Goal: Task Accomplishment & Management: Manage account settings

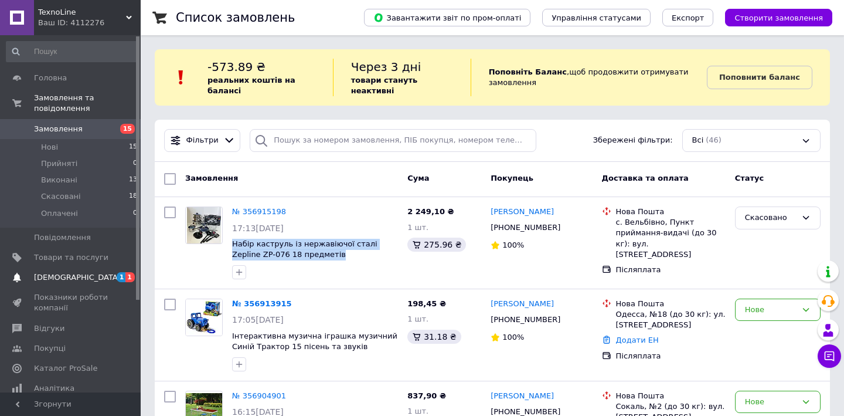
click at [83, 277] on span "[DEMOGRAPHIC_DATA]" at bounding box center [71, 277] width 74 height 11
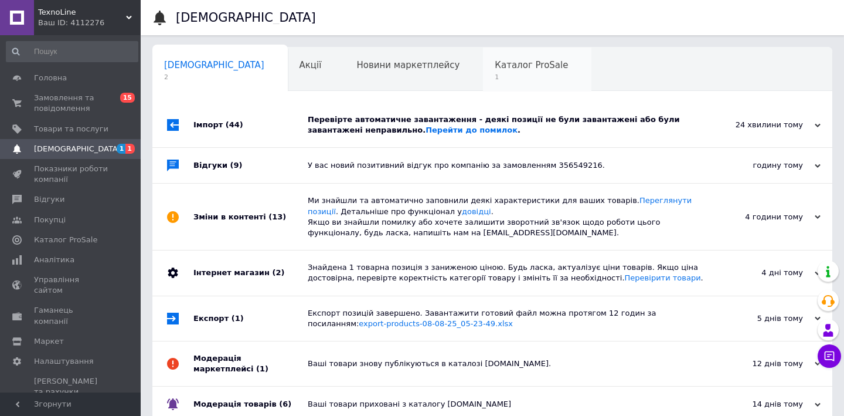
click at [495, 79] on span "1" at bounding box center [531, 77] width 73 height 9
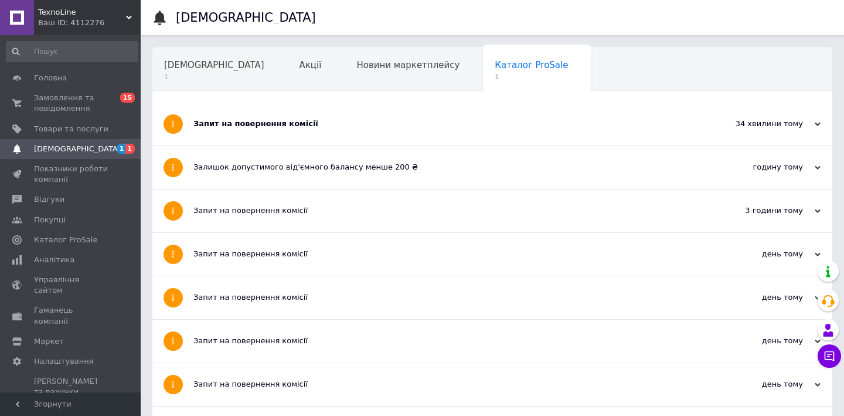
click at [357, 115] on div "Запит на повернення комісії" at bounding box center [448, 124] width 510 height 43
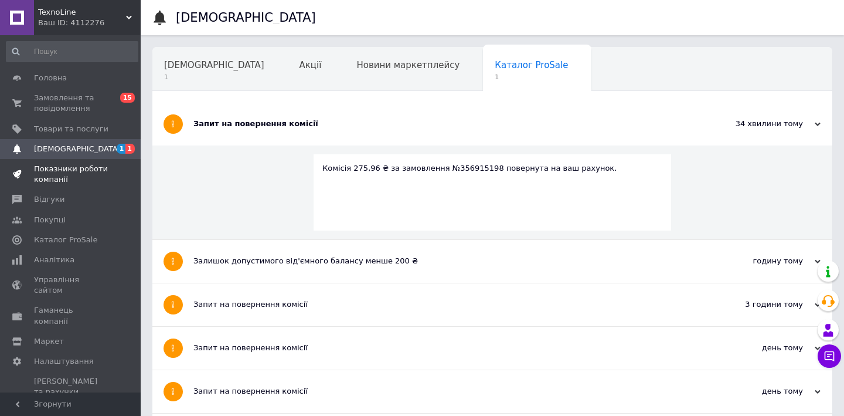
click at [58, 184] on link "Показники роботи компанії" at bounding box center [72, 174] width 144 height 30
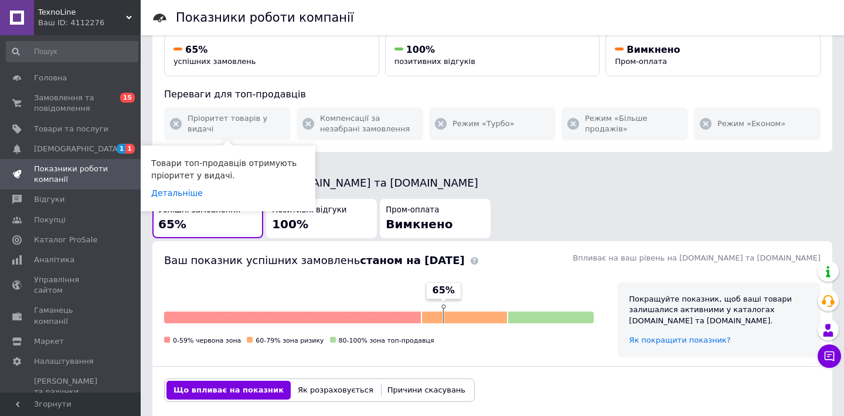
scroll to position [362, 0]
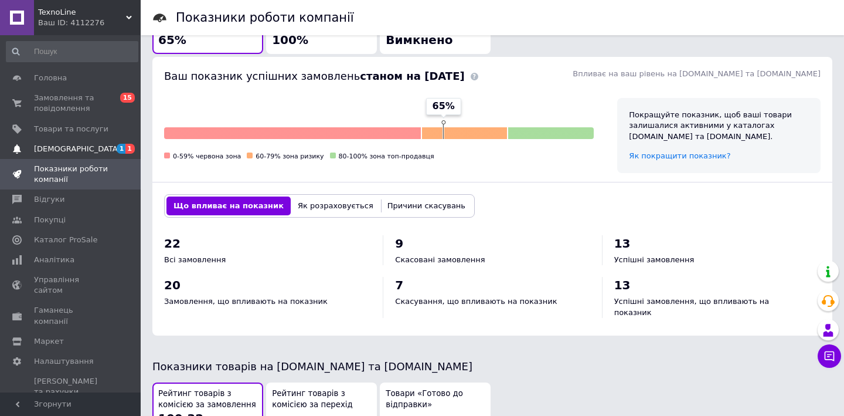
click at [101, 144] on span "[DEMOGRAPHIC_DATA]" at bounding box center [71, 149] width 74 height 11
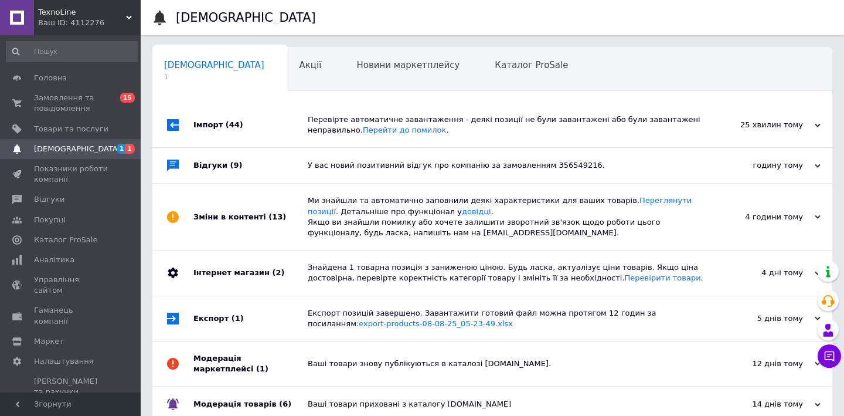
click at [331, 126] on div "Перевірте автоматичне завантаження - деякі позиції не були завантажені або були…" at bounding box center [506, 124] width 396 height 21
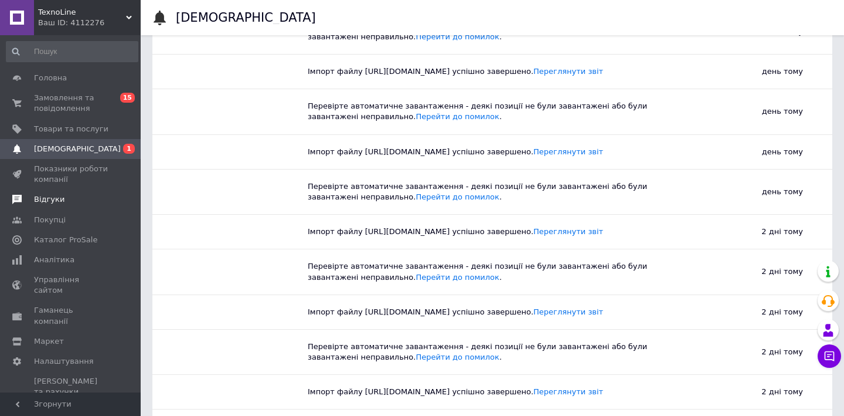
scroll to position [547, 0]
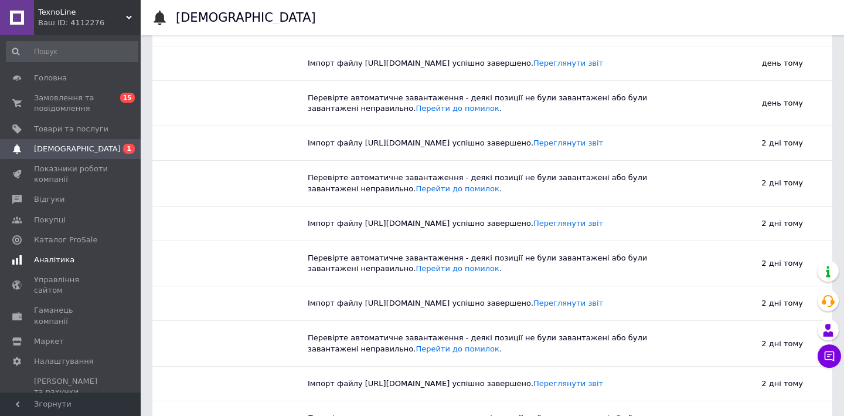
click at [49, 251] on link "Аналітика" at bounding box center [72, 260] width 144 height 20
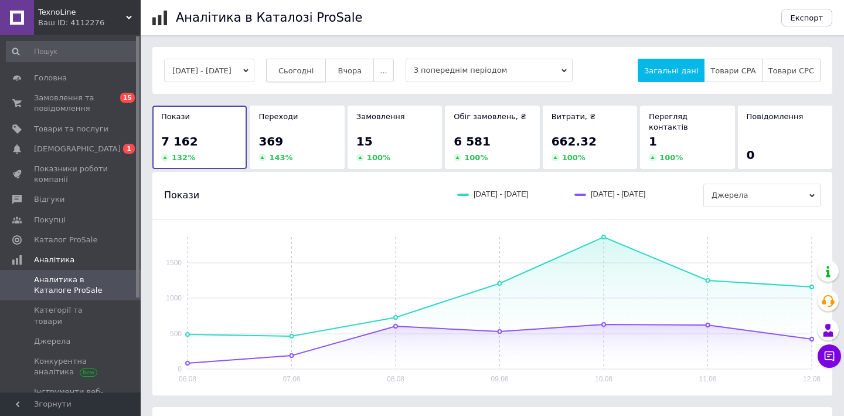
click at [318, 75] on button "Сьогодні" at bounding box center [296, 70] width 60 height 23
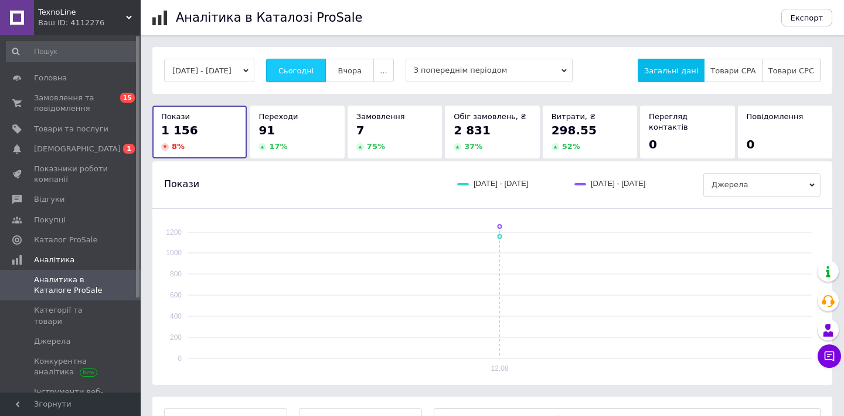
click at [318, 75] on button "Сьогодні" at bounding box center [296, 70] width 60 height 23
click at [86, 149] on span "[DEMOGRAPHIC_DATA]" at bounding box center [71, 149] width 74 height 11
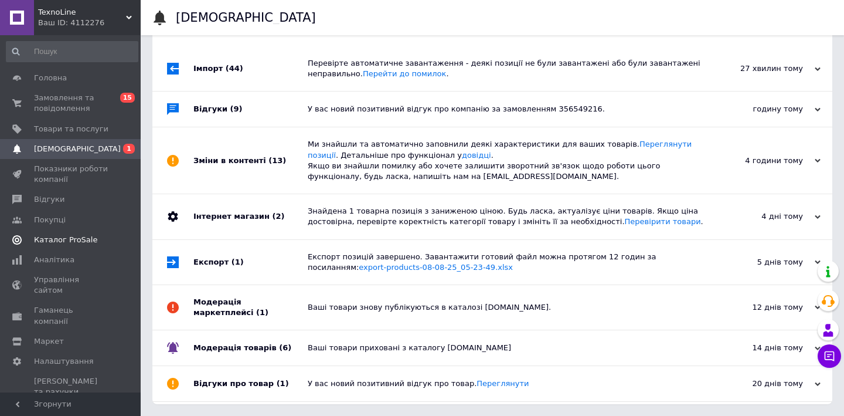
click at [79, 235] on span "Каталог ProSale" at bounding box center [65, 239] width 63 height 11
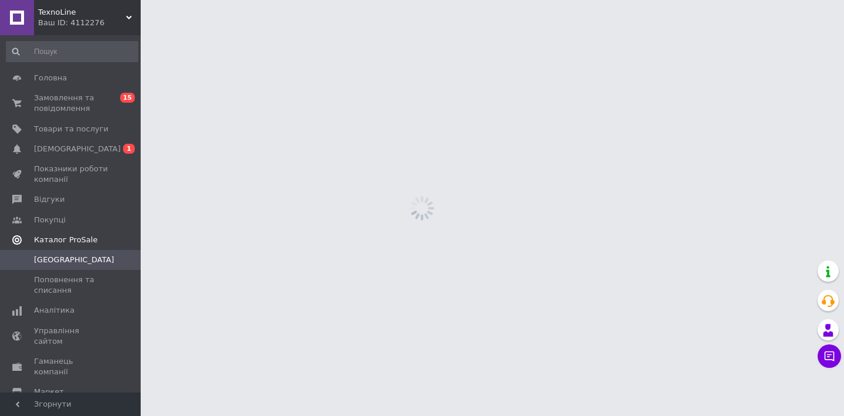
scroll to position [56, 0]
click at [68, 256] on span "[GEOGRAPHIC_DATA]" at bounding box center [71, 259] width 74 height 11
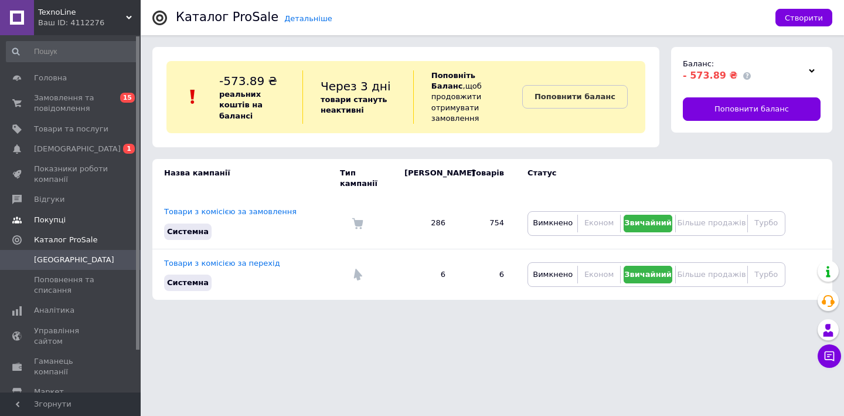
scroll to position [0, 0]
click at [101, 102] on span "Замовлення та повідомлення" at bounding box center [71, 103] width 74 height 21
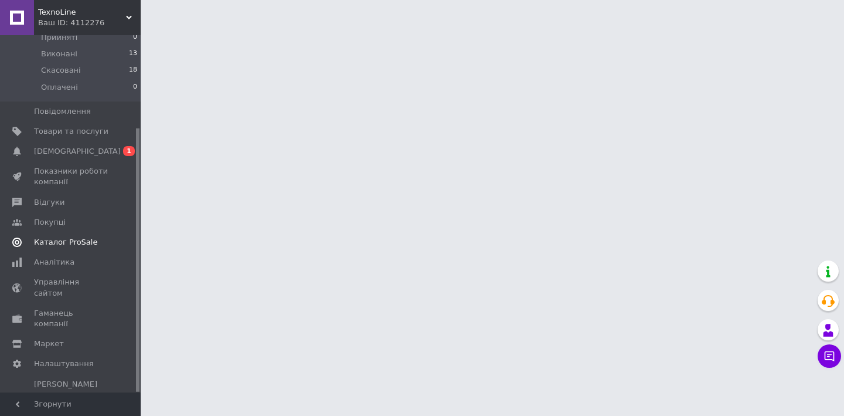
scroll to position [125, 0]
click at [72, 254] on link "Аналітика" at bounding box center [72, 263] width 144 height 20
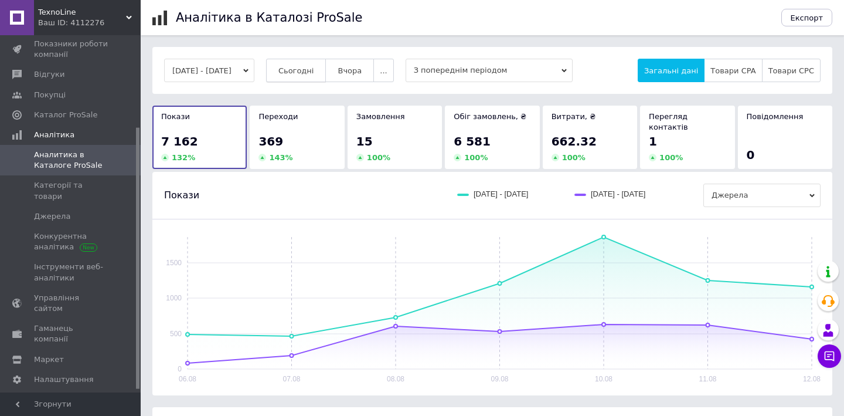
click at [314, 66] on span "Сьогодні" at bounding box center [296, 70] width 36 height 9
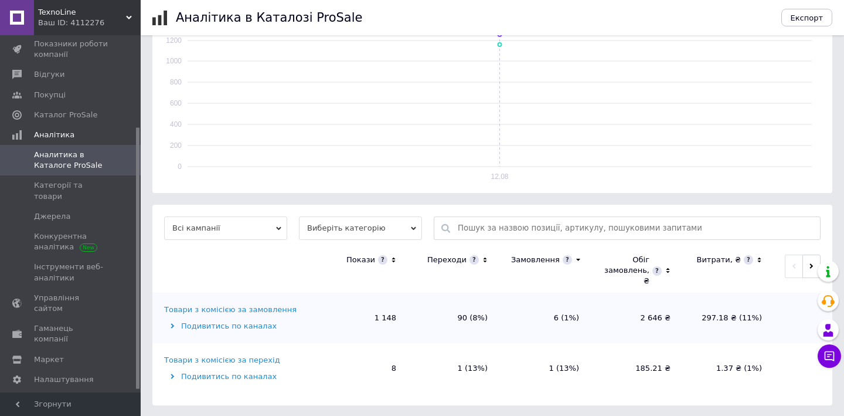
click at [230, 308] on div "Товари з комісією за замовлення" at bounding box center [230, 309] width 132 height 11
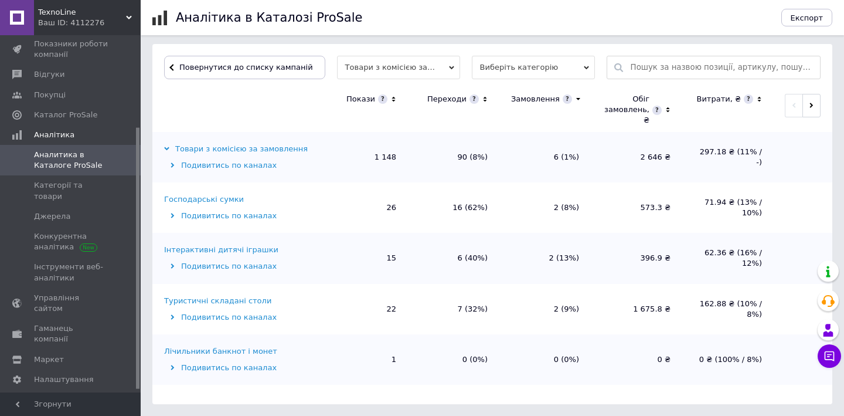
scroll to position [352, 0]
click at [484, 98] on icon at bounding box center [485, 99] width 4 height 5
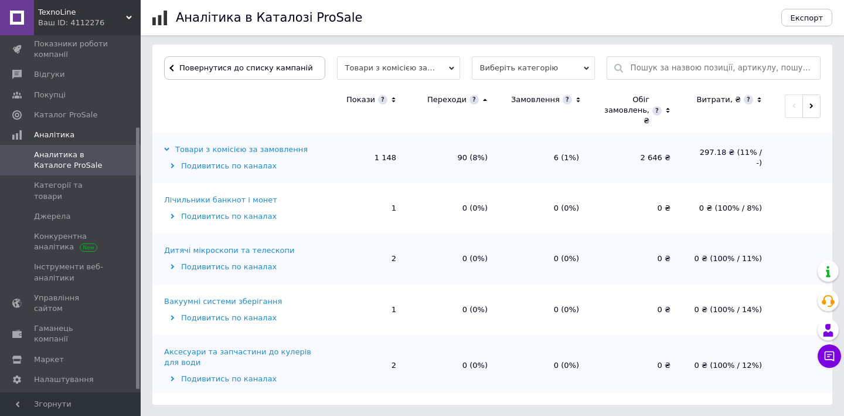
click at [484, 98] on icon at bounding box center [485, 100] width 8 height 10
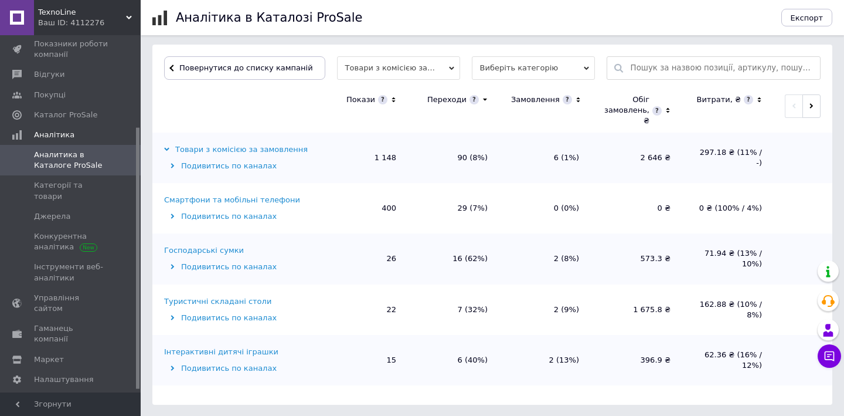
click at [281, 198] on div "Смартфони та мобільні телефони" at bounding box center [232, 200] width 136 height 11
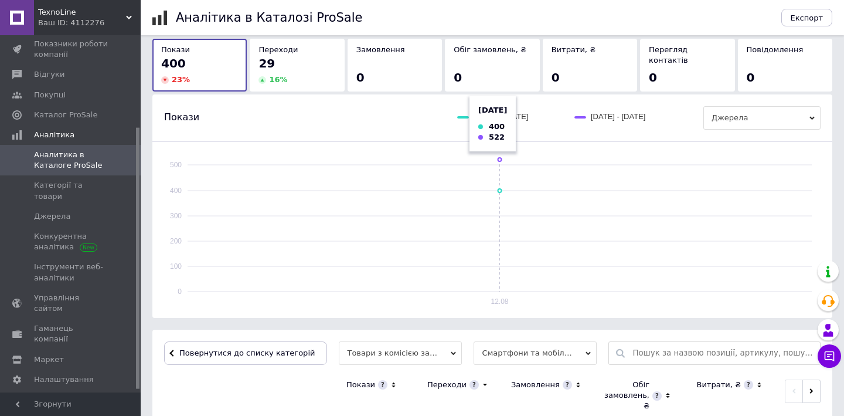
scroll to position [66, 0]
click at [169, 353] on button "Повернутися до списку категорій" at bounding box center [245, 353] width 163 height 23
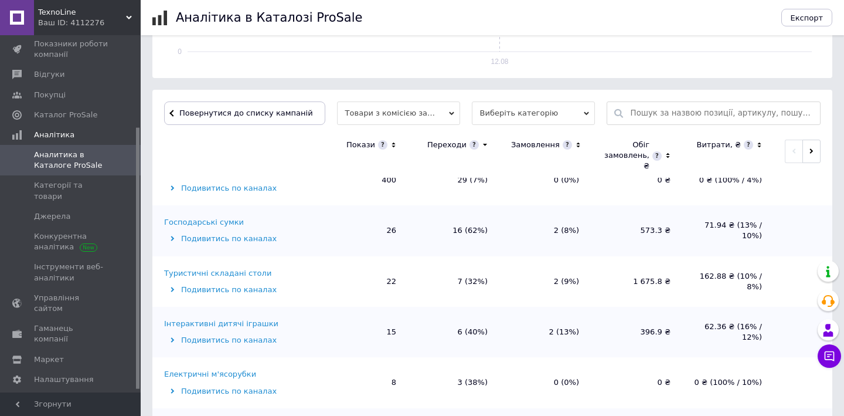
scroll to position [72, 0]
click at [243, 323] on div "Інтерактивні дитячі іграшки" at bounding box center [221, 325] width 114 height 11
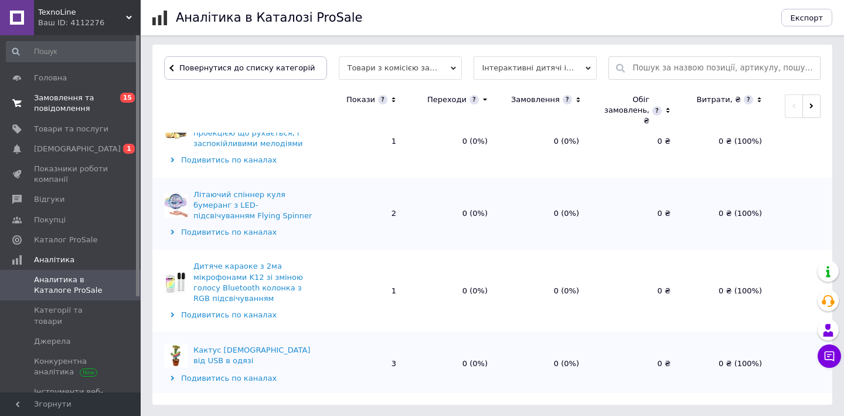
scroll to position [0, 0]
click at [90, 115] on link "Замовлення та повідомлення 0 15" at bounding box center [72, 103] width 144 height 30
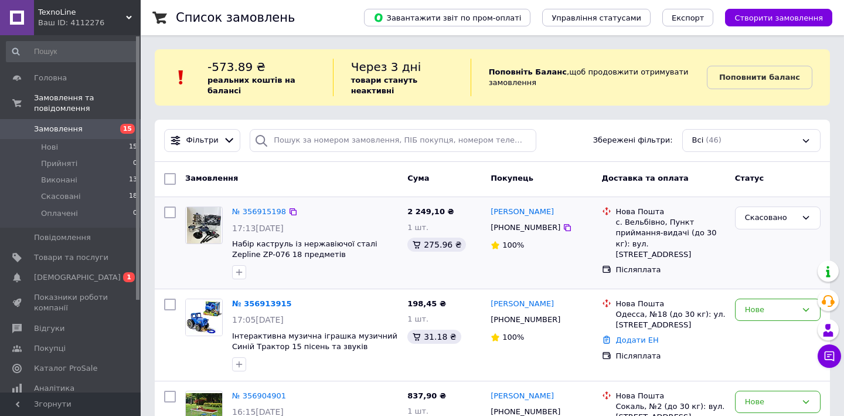
drag, startPoint x: 315, startPoint y: 255, endPoint x: 374, endPoint y: 259, distance: 58.8
click at [375, 259] on div "№ 356915198 17:13[DATE] Набір каструль із нержавіючої сталі Zepline ZP-076 18 п…" at bounding box center [314, 243] width 175 height 82
click at [374, 258] on span "Набір каструль із нержавіючої сталі Zepline ZP-076 18 предметів" at bounding box center [315, 250] width 166 height 22
drag, startPoint x: 347, startPoint y: 257, endPoint x: 362, endPoint y: 245, distance: 19.2
click at [363, 245] on span "Набір каструль із нержавіючої сталі Zepline ZP-076 18 предметів" at bounding box center [315, 250] width 166 height 22
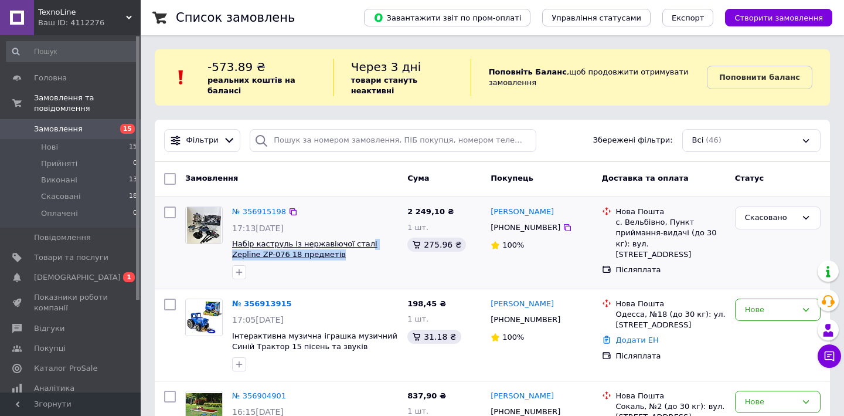
copy span "і Zepline ZP-076 18 предметів"
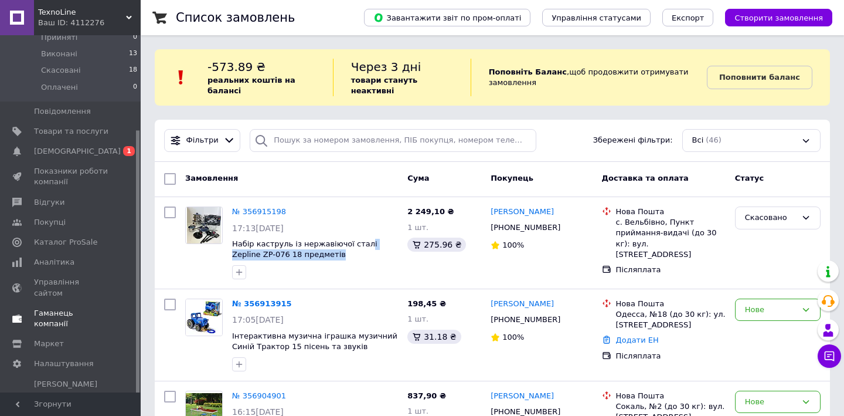
scroll to position [125, 0]
click at [60, 263] on span "Аналітика" at bounding box center [54, 263] width 40 height 11
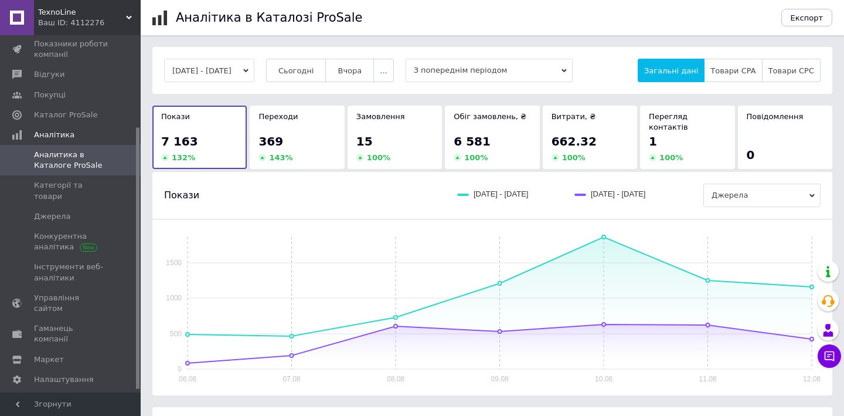
click at [316, 54] on div "[DATE] - [DATE] Сьогодні [GEOGRAPHIC_DATA] ... З попереднім періодом Загальні д…" at bounding box center [492, 70] width 680 height 47
click at [316, 56] on div "[DATE] - [DATE] Сьогодні [GEOGRAPHIC_DATA] ... З попереднім періодом Загальні д…" at bounding box center [492, 70] width 680 height 47
click at [314, 67] on span "Сьогодні" at bounding box center [296, 70] width 36 height 9
